Goal: Navigation & Orientation: Find specific page/section

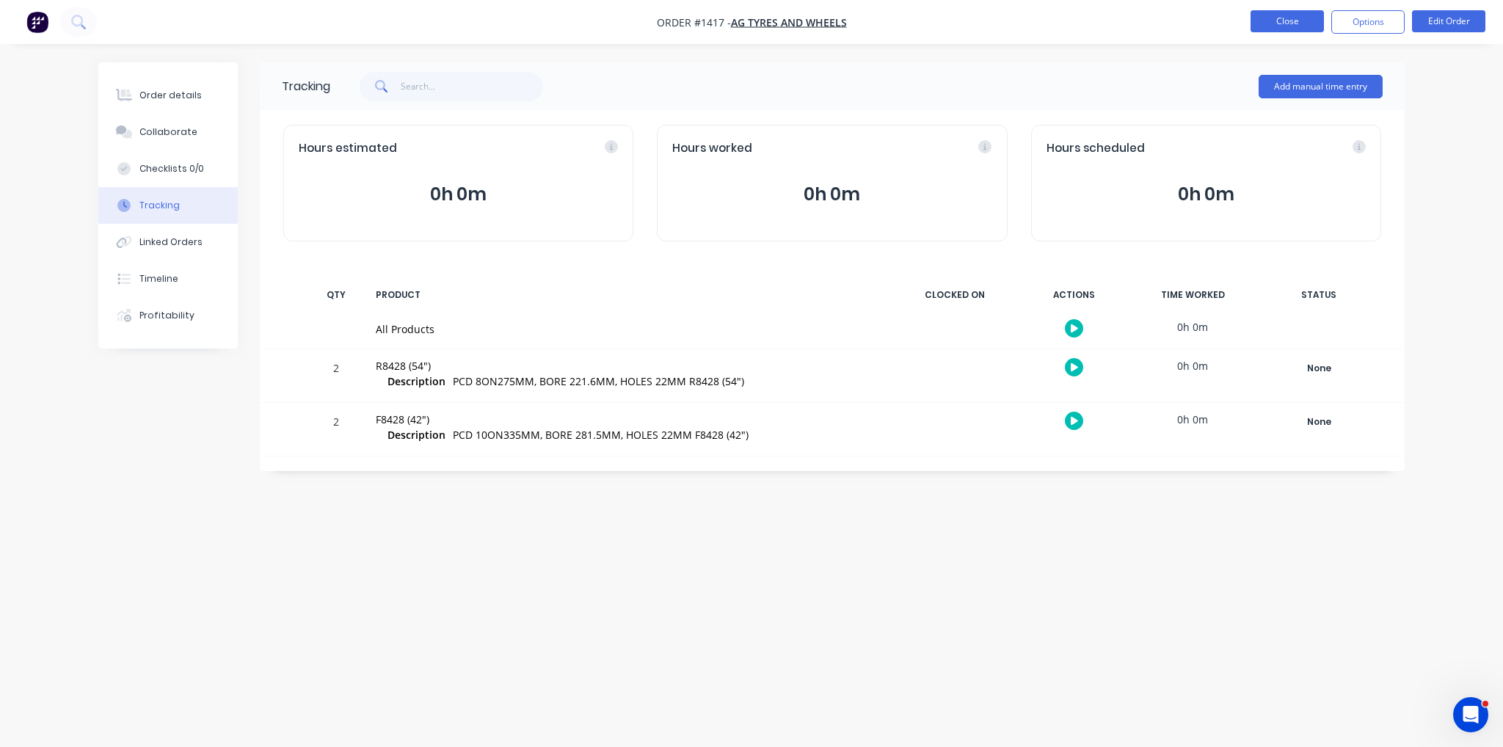
click at [1302, 27] on button "Close" at bounding box center [1286, 21] width 73 height 22
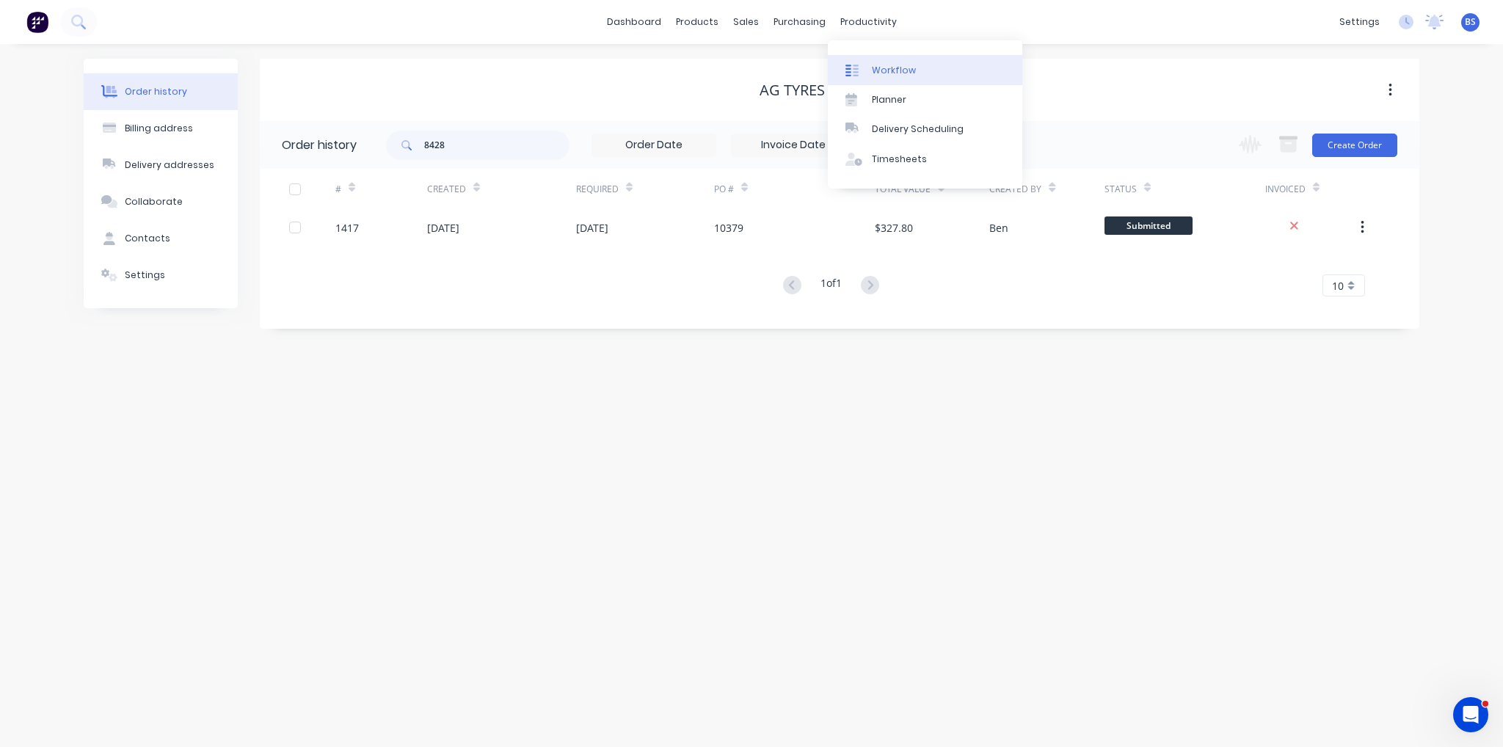
click at [919, 68] on link "Workflow" at bounding box center [925, 69] width 194 height 29
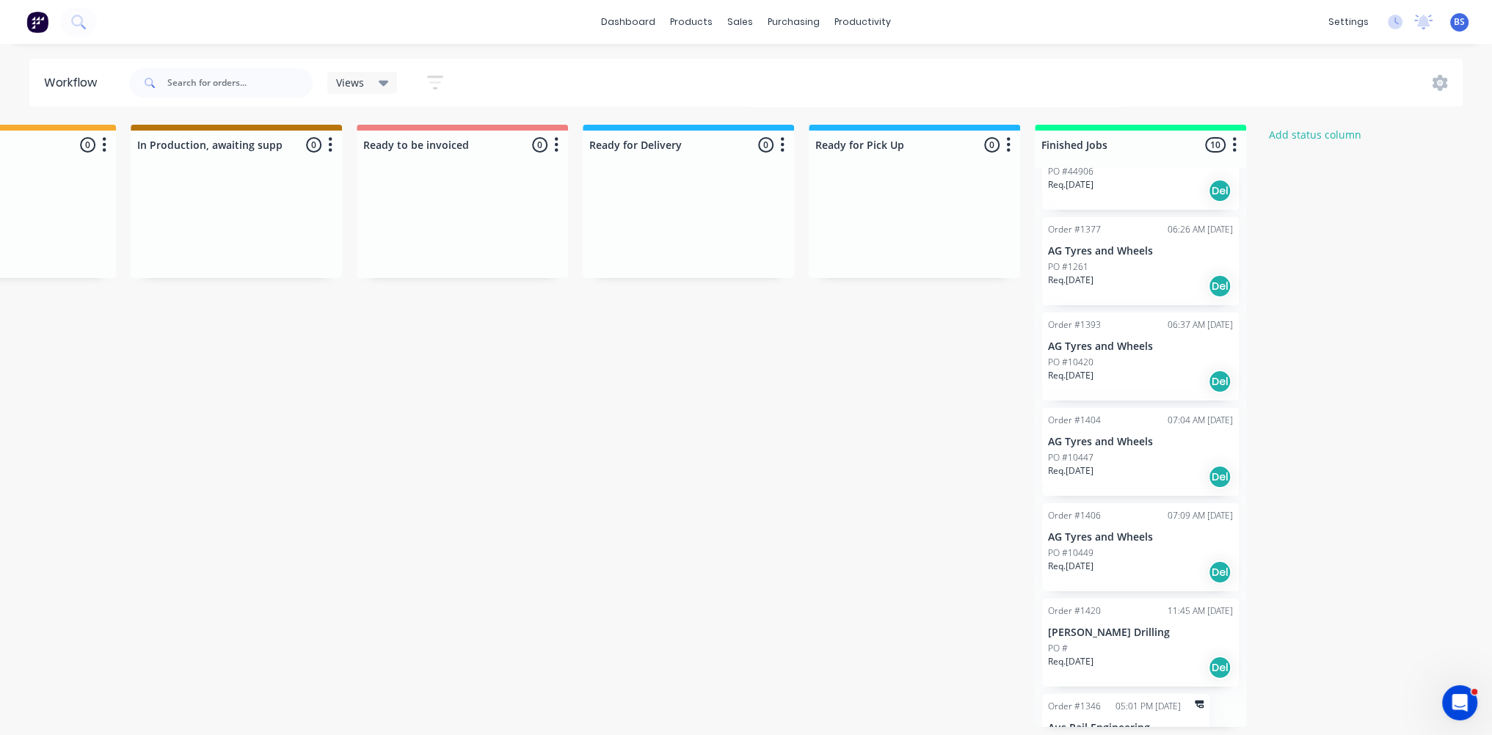
scroll to position [421, 0]
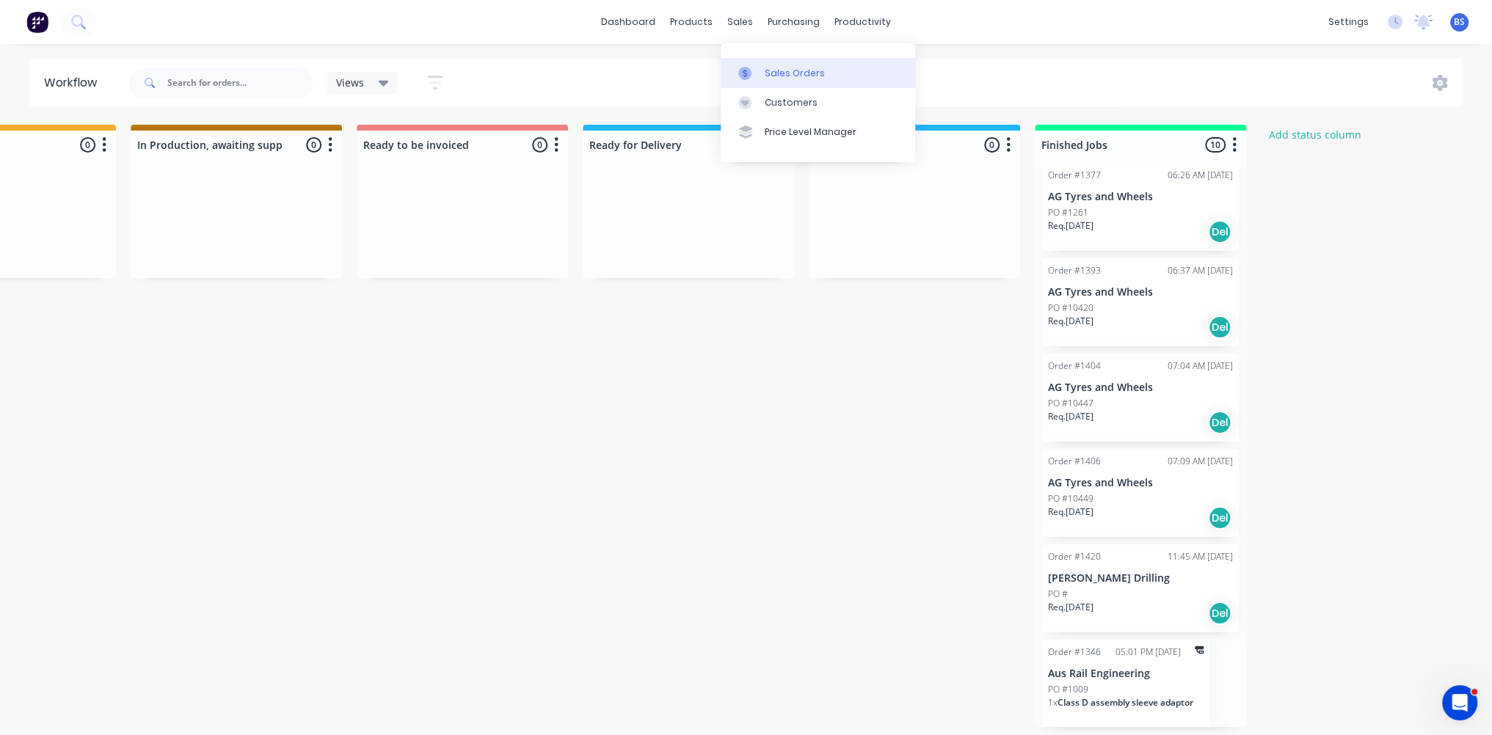
click at [762, 65] on link "Sales Orders" at bounding box center [818, 72] width 194 height 29
